Goal: Navigation & Orientation: Find specific page/section

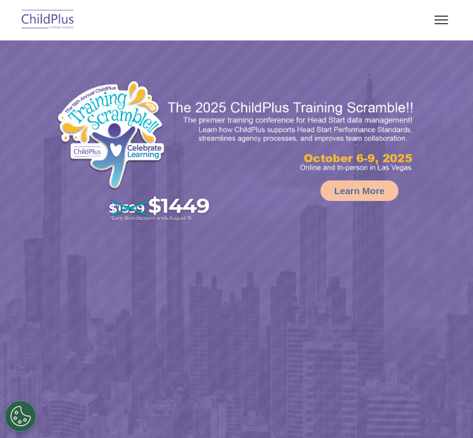
select select "MEDIUM"
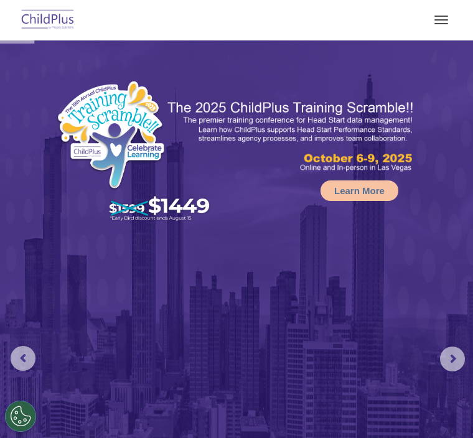
click at [431, 29] on button "button" at bounding box center [441, 20] width 26 height 20
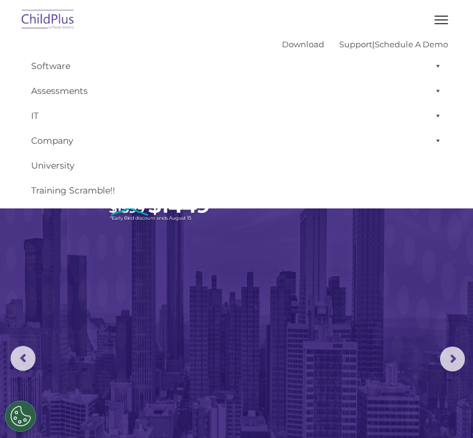
click at [37, 27] on img at bounding box center [48, 20] width 59 height 29
click at [435, 28] on button "button" at bounding box center [441, 20] width 26 height 20
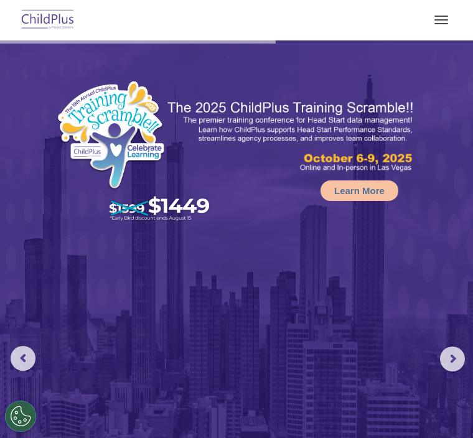
click at [435, 24] on span "button" at bounding box center [442, 23] width 14 height 1
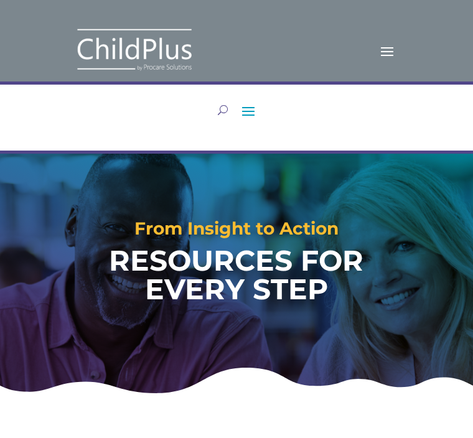
click at [382, 53] on span at bounding box center [387, 50] width 20 height 20
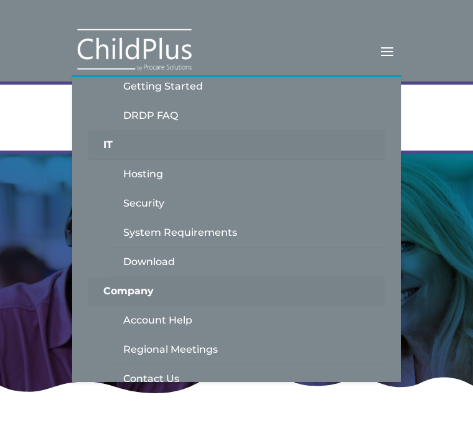
scroll to position [314, 0]
click at [29, 129] on div "LEARN IN-PERSON Consulting On-site Events Summit Scramble!! ONLINE Courses Cert…" at bounding box center [236, 118] width 473 height 72
click at [385, 52] on span at bounding box center [387, 50] width 20 height 20
